Goal: Transaction & Acquisition: Purchase product/service

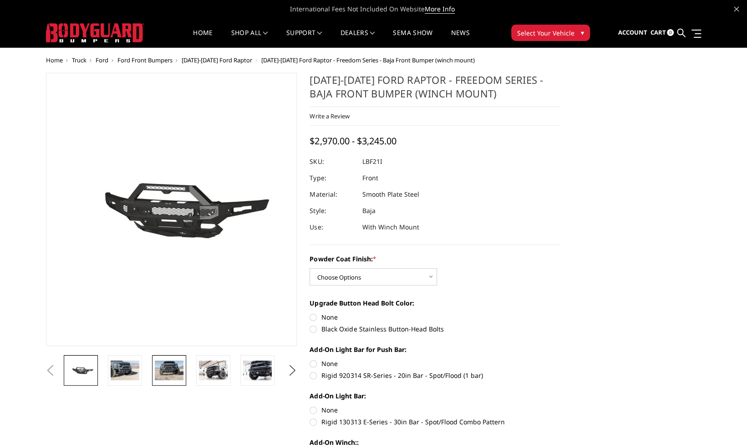
click at [164, 370] on img at bounding box center [169, 370] width 29 height 19
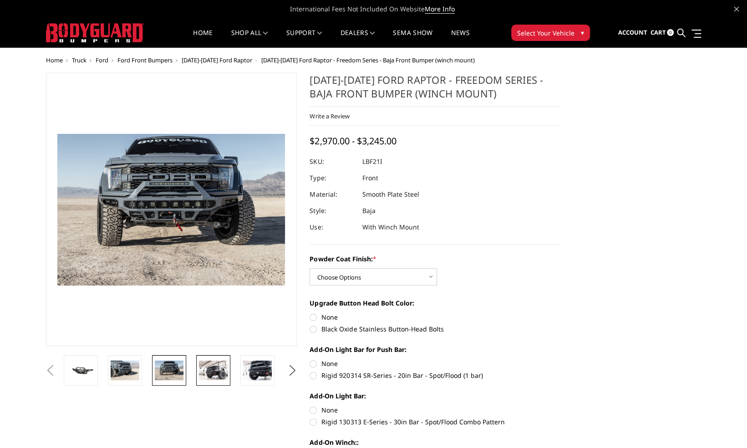
click at [220, 373] on img at bounding box center [213, 370] width 29 height 19
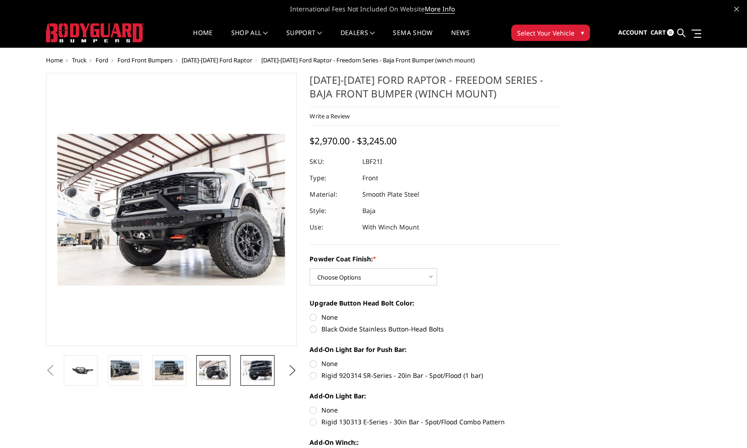
click at [242, 370] on link at bounding box center [257, 370] width 34 height 31
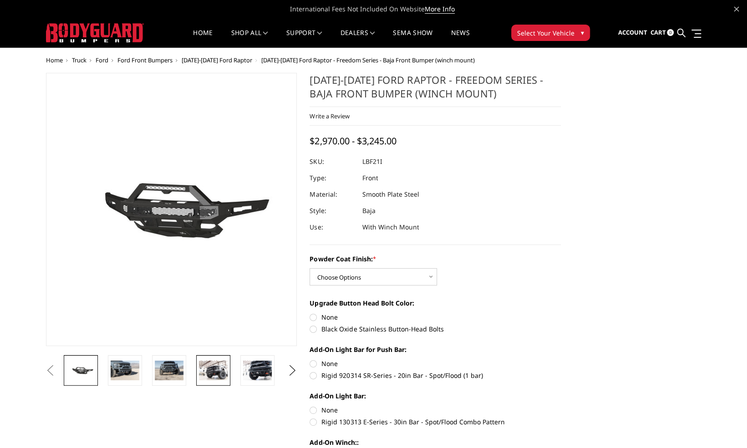
click at [209, 362] on img at bounding box center [213, 370] width 29 height 19
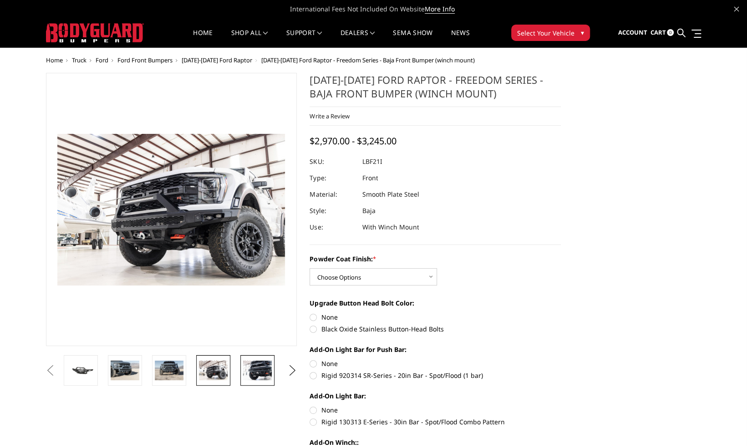
click at [255, 367] on img at bounding box center [257, 370] width 29 height 19
